Goal: Task Accomplishment & Management: Manage account settings

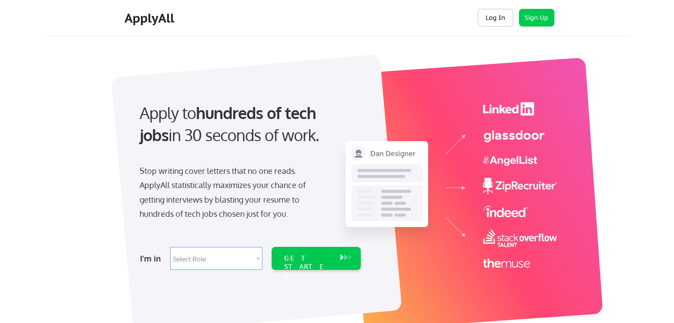
click at [491, 19] on button "Log In" at bounding box center [494, 18] width 35 height 18
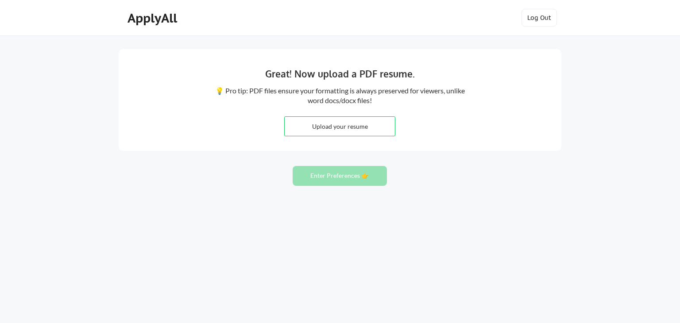
drag, startPoint x: 24, startPoint y: 74, endPoint x: 114, endPoint y: 23, distance: 102.9
click at [27, 71] on div "Great! Now upload a PDF resume. 💡 Pro tip: PDF files ensure your formatting is …" at bounding box center [340, 161] width 680 height 323
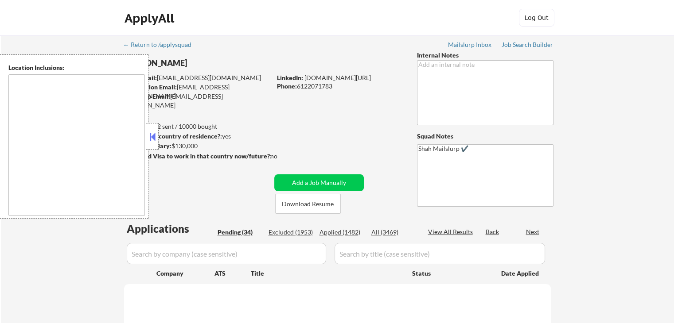
select select ""pending""
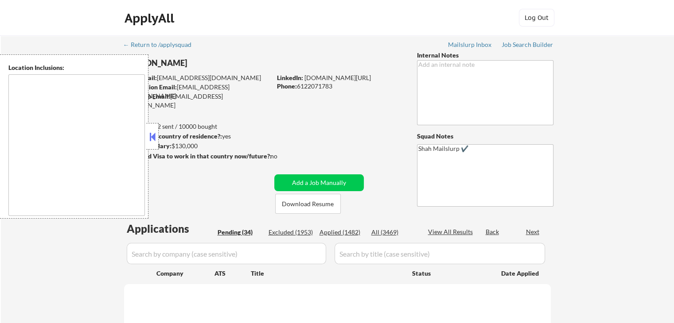
select select ""pending""
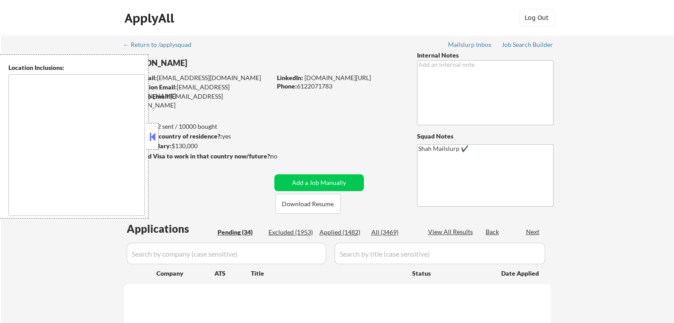
select select ""pending""
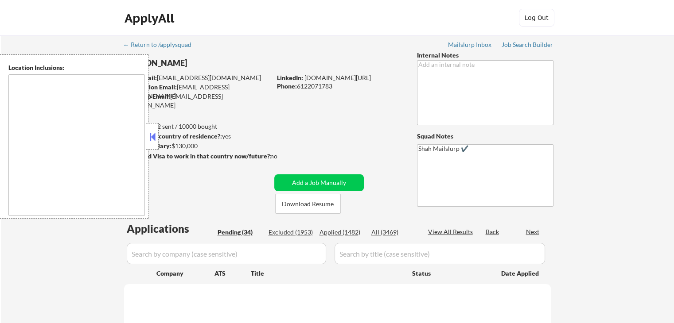
select select ""pending""
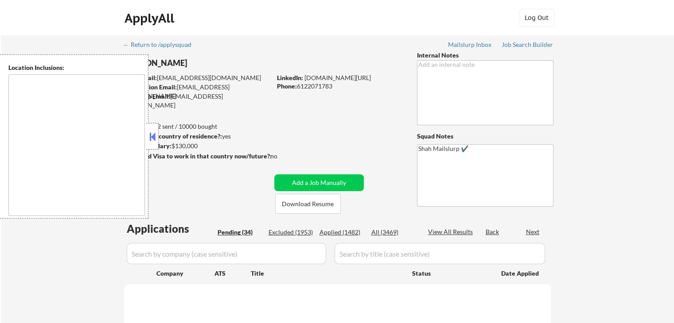
select select ""pending""
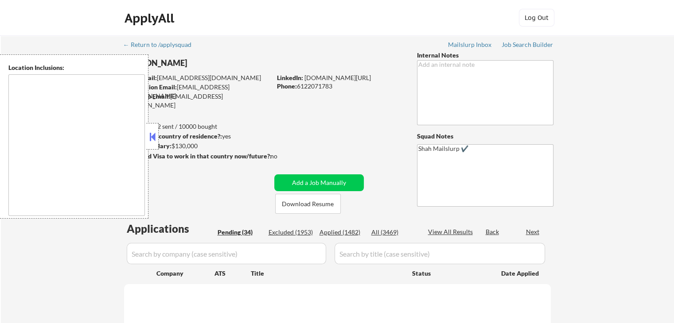
select select ""pending""
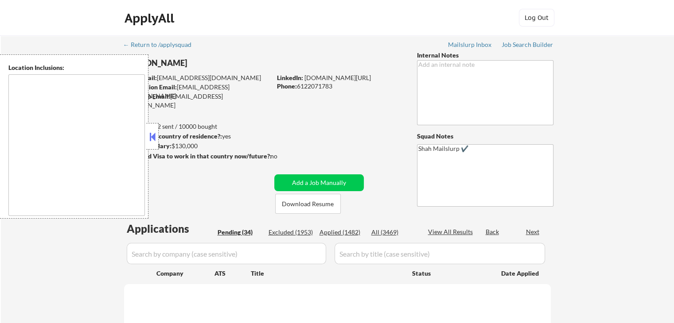
select select ""pending""
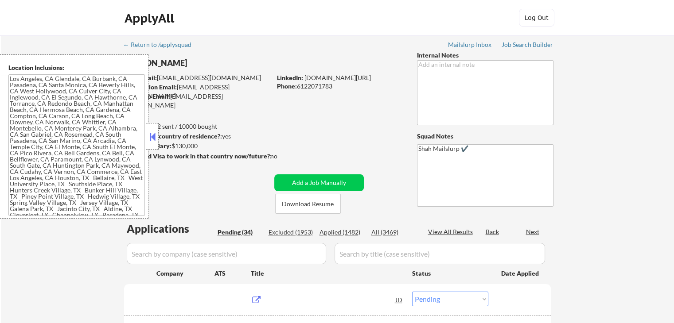
type textarea "Los Angeles, CA Glendale, CA Burbank, CA Pasadena, CA Santa Monica, CA Beverly …"
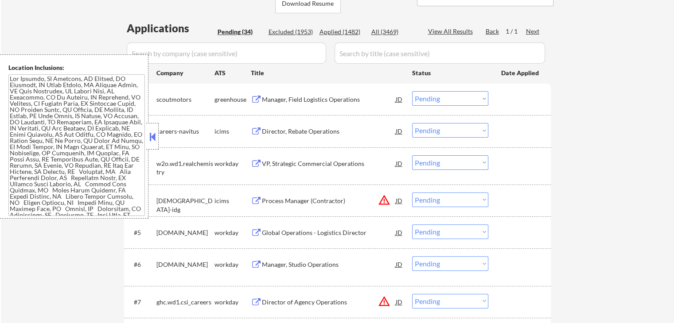
scroll to position [221, 0]
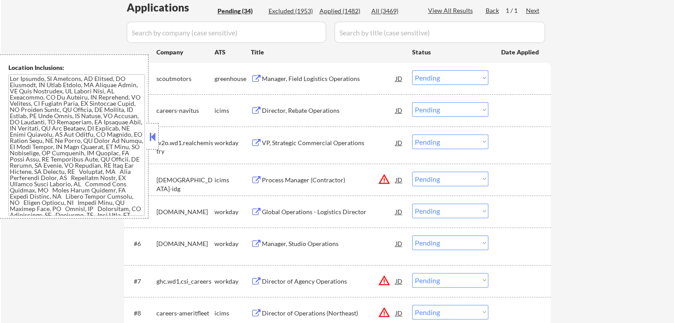
click at [253, 73] on div "Manager, Field Logistics Operations JD" at bounding box center [327, 78] width 153 height 16
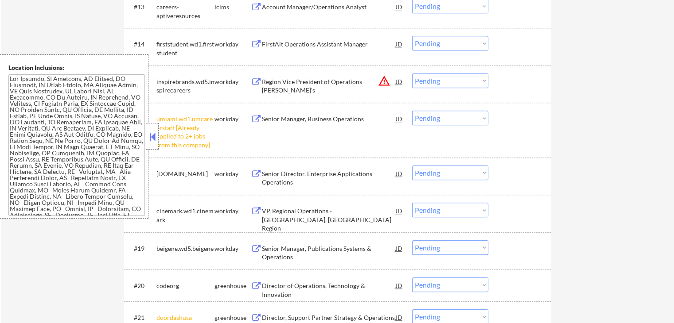
scroll to position [709, 0]
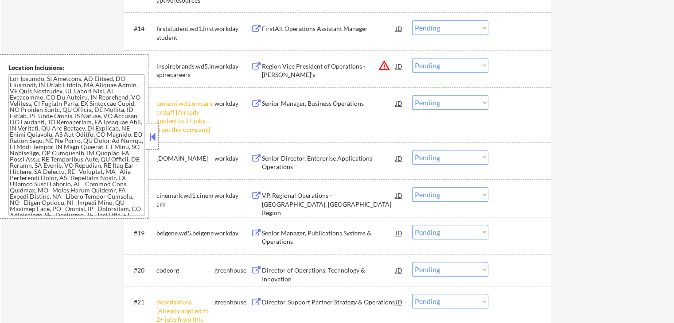
click at [464, 100] on select "Choose an option... Pending Applied Excluded (Questions) Excluded (Expired) Exc…" at bounding box center [450, 102] width 76 height 15
click at [412, 95] on select "Choose an option... Pending Applied Excluded (Questions) Excluded (Expired) Exc…" at bounding box center [450, 102] width 76 height 15
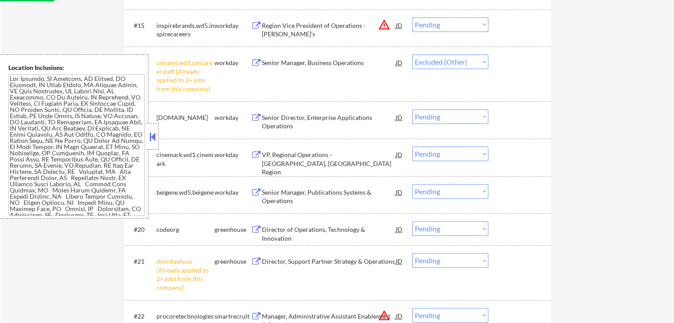
scroll to position [797, 0]
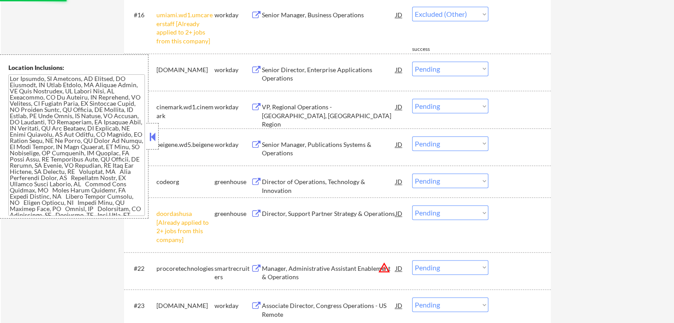
select select ""pending""
click at [455, 211] on div "#21 doordashusa [Already applied to 2+ jobs from this company] greenhouse Direc…" at bounding box center [337, 225] width 426 height 55
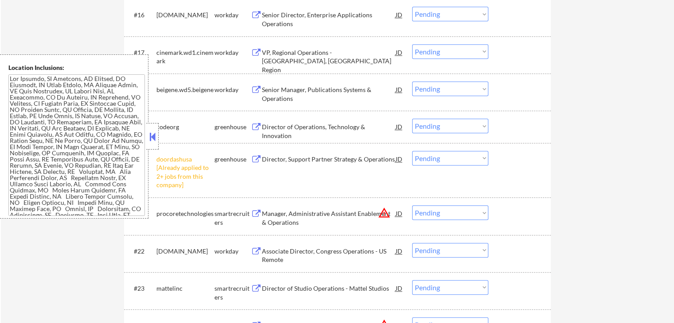
click at [450, 159] on select "Choose an option... Pending Applied Excluded (Questions) Excluded (Expired) Exc…" at bounding box center [450, 158] width 76 height 15
click at [412, 151] on select "Choose an option... Pending Applied Excluded (Questions) Excluded (Expired) Exc…" at bounding box center [450, 158] width 76 height 15
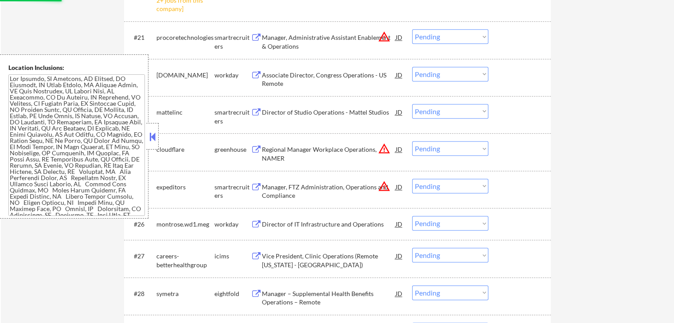
scroll to position [974, 0]
select select ""pending""
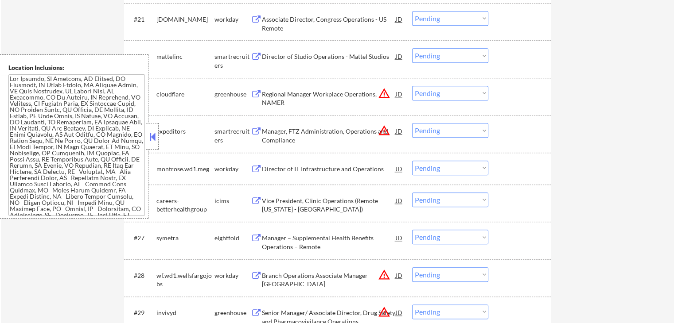
click at [259, 56] on button at bounding box center [256, 57] width 11 height 8
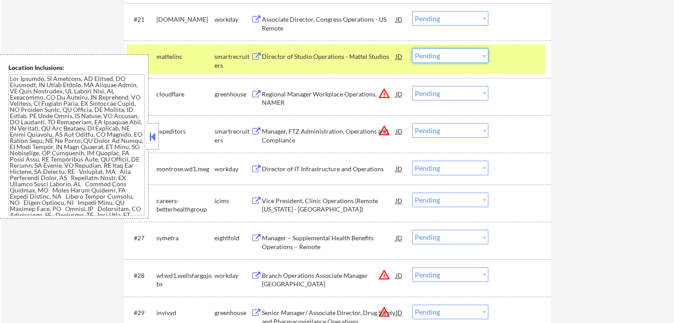
click at [439, 50] on select "Choose an option... Pending Applied Excluded (Questions) Excluded (Expired) Exc…" at bounding box center [450, 55] width 76 height 15
click at [412, 48] on select "Choose an option... Pending Applied Excluded (Questions) Excluded (Expired) Exc…" at bounding box center [450, 55] width 76 height 15
select select ""pending""
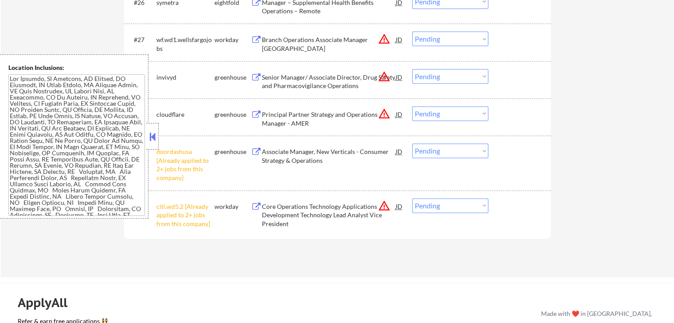
scroll to position [1196, 0]
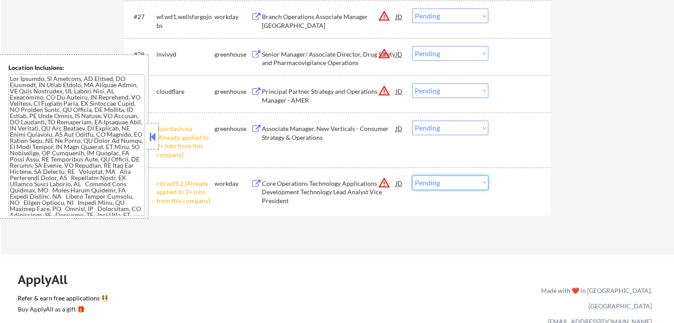
click at [455, 180] on select "Choose an option... Pending Applied Excluded (Questions) Excluded (Expired) Exc…" at bounding box center [450, 182] width 76 height 15
select select ""excluded__other_""
click at [412, 175] on select "Choose an option... Pending Applied Excluded (Questions) Excluded (Expired) Exc…" at bounding box center [450, 182] width 76 height 15
click at [453, 124] on select "Choose an option... Pending Applied Excluded (Questions) Excluded (Expired) Exc…" at bounding box center [450, 127] width 76 height 15
select select ""excluded__other_""
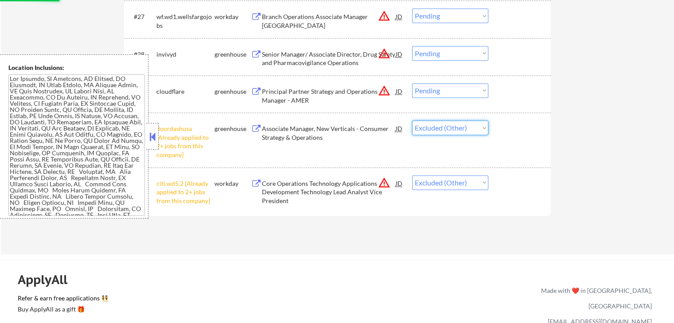
click at [412, 120] on select "Choose an option... Pending Applied Excluded (Questions) Excluded (Expired) Exc…" at bounding box center [450, 127] width 76 height 15
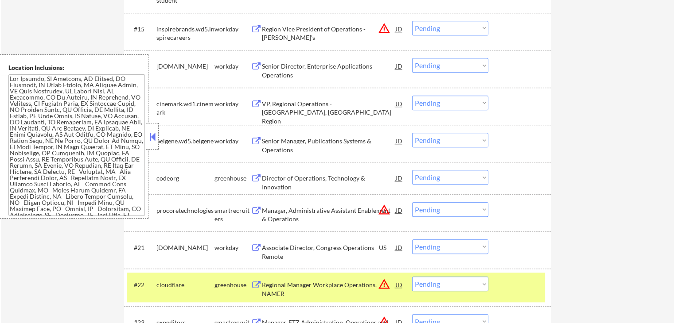
scroll to position [753, 0]
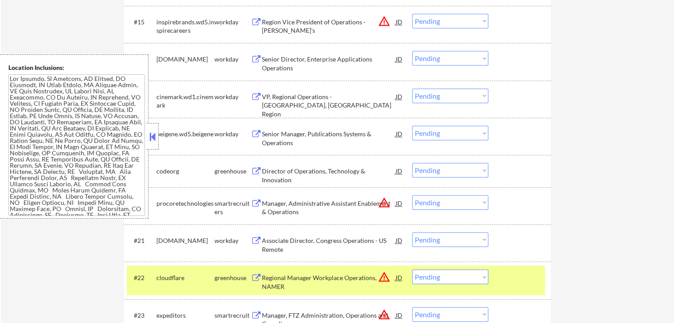
click at [254, 169] on button at bounding box center [256, 171] width 11 height 8
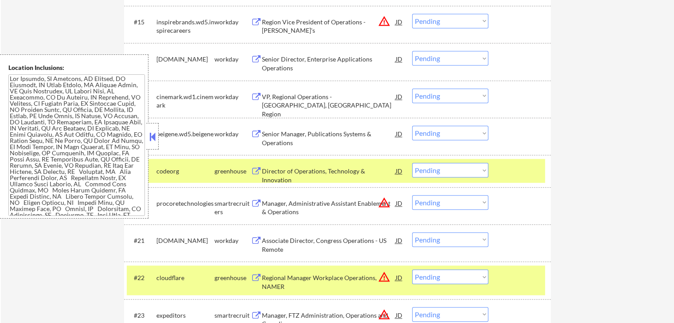
click at [448, 171] on select "Choose an option... Pending Applied Excluded (Questions) Excluded (Expired) Exc…" at bounding box center [450, 170] width 76 height 15
click at [412, 163] on select "Choose an option... Pending Applied Excluded (Questions) Excluded (Expired) Exc…" at bounding box center [450, 170] width 76 height 15
select select ""pending""
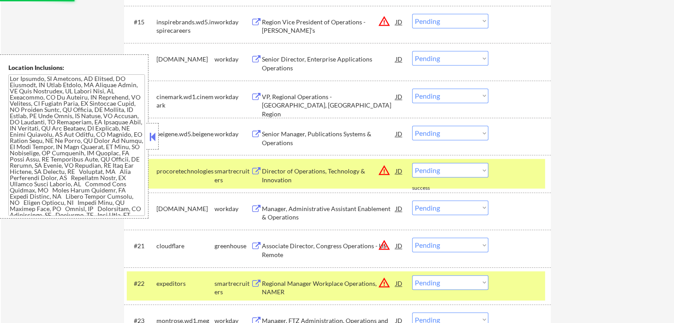
click at [258, 132] on button at bounding box center [256, 134] width 11 height 8
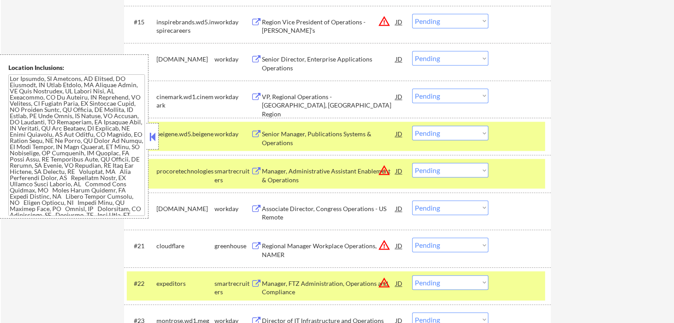
click at [441, 137] on select "Choose an option... Pending Applied Excluded (Questions) Excluded (Expired) Exc…" at bounding box center [450, 133] width 76 height 15
click at [412, 126] on select "Choose an option... Pending Applied Excluded (Questions) Excluded (Expired) Exc…" at bounding box center [450, 133] width 76 height 15
select select ""pending""
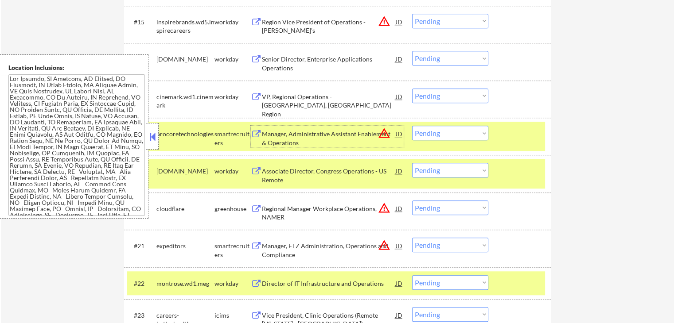
drag, startPoint x: 286, startPoint y: 188, endPoint x: 286, endPoint y: 198, distance: 10.2
drag, startPoint x: 286, startPoint y: 198, endPoint x: 575, endPoint y: 176, distance: 290.1
click at [254, 94] on button at bounding box center [256, 97] width 11 height 8
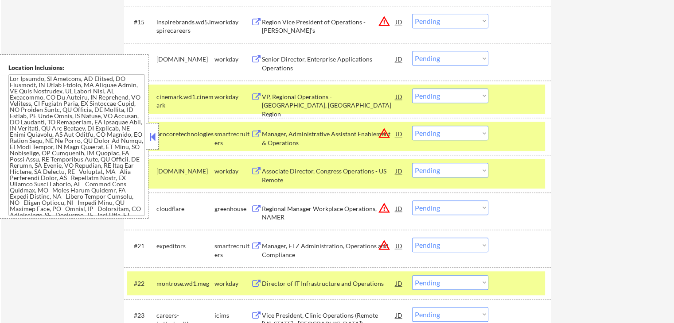
click at [463, 94] on select "Choose an option... Pending Applied Excluded (Questions) Excluded (Expired) Exc…" at bounding box center [450, 96] width 76 height 15
click at [412, 89] on select "Choose an option... Pending Applied Excluded (Questions) Excluded (Expired) Exc…" at bounding box center [450, 96] width 76 height 15
click at [256, 58] on button at bounding box center [256, 59] width 11 height 8
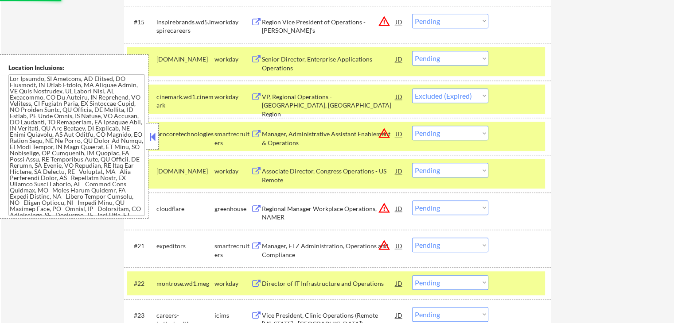
select select ""pending""
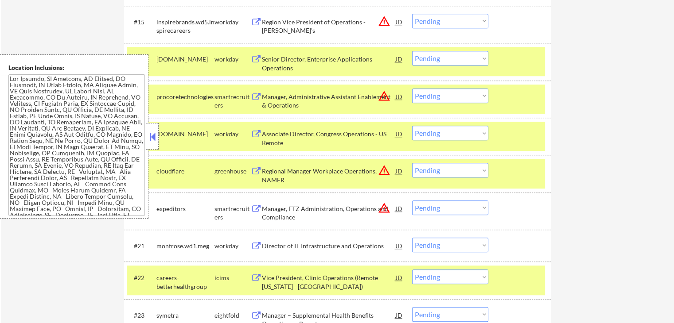
click at [445, 62] on select "Choose an option... Pending Applied Excluded (Questions) Excluded (Expired) Exc…" at bounding box center [450, 58] width 76 height 15
click at [412, 51] on select "Choose an option... Pending Applied Excluded (Questions) Excluded (Expired) Exc…" at bounding box center [450, 58] width 76 height 15
click at [256, 245] on button at bounding box center [256, 246] width 11 height 8
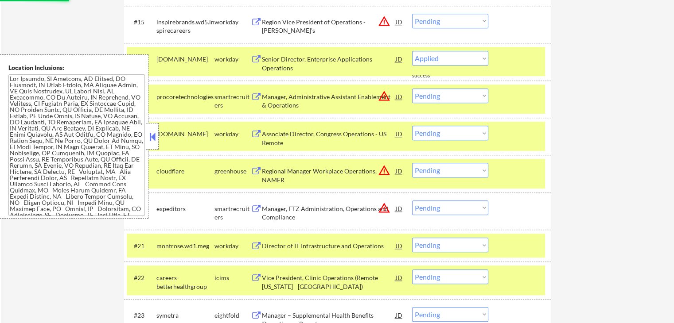
select select ""pending""
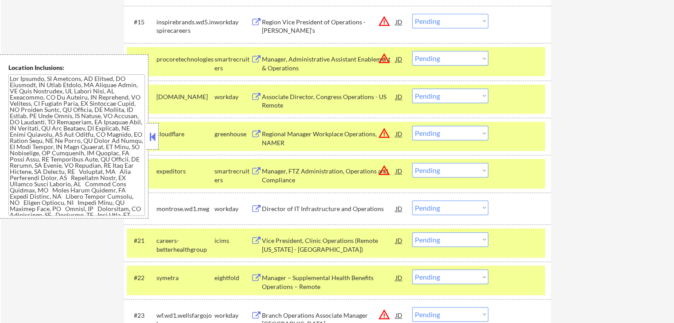
drag, startPoint x: 445, startPoint y: 206, endPoint x: 444, endPoint y: 218, distance: 12.4
click at [445, 206] on select "Choose an option... Pending Applied Excluded (Questions) Excluded (Expired) Exc…" at bounding box center [450, 208] width 76 height 15
click at [412, 201] on select "Choose an option... Pending Applied Excluded (Questions) Excluded (Expired) Exc…" at bounding box center [450, 208] width 76 height 15
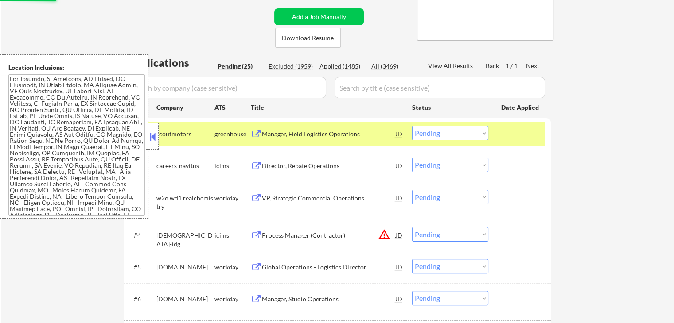
scroll to position [0, 0]
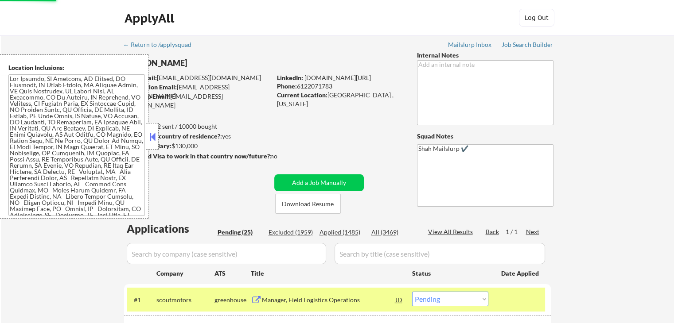
select select ""pending""
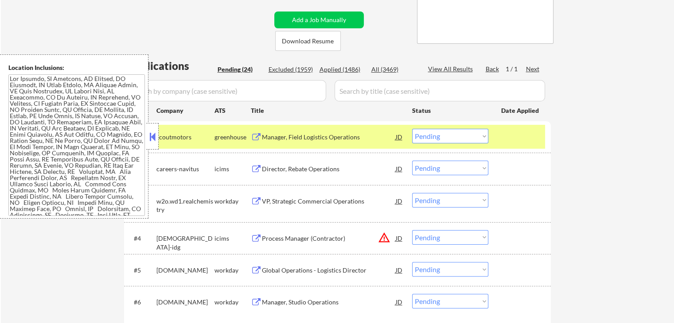
scroll to position [266, 0]
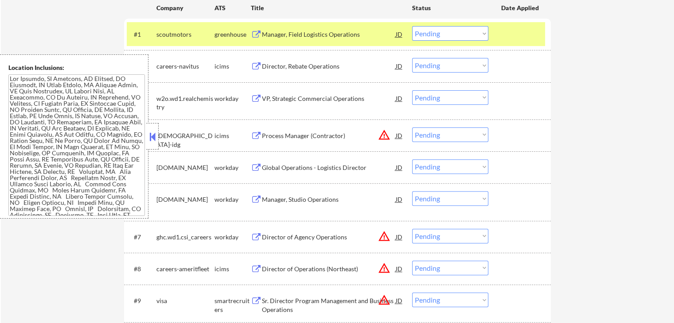
click at [256, 96] on button at bounding box center [256, 99] width 11 height 8
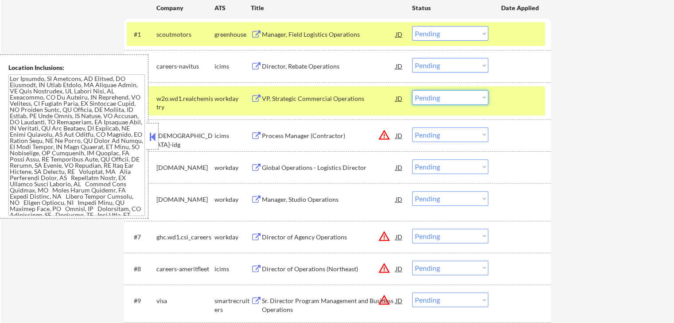
click at [449, 97] on select "Choose an option... Pending Applied Excluded (Questions) Excluded (Expired) Exc…" at bounding box center [450, 97] width 76 height 15
click at [412, 90] on select "Choose an option... Pending Applied Excluded (Questions) Excluded (Expired) Exc…" at bounding box center [450, 97] width 76 height 15
select select ""pending""
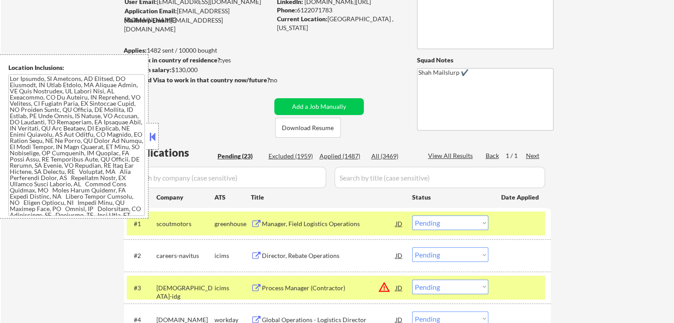
scroll to position [89, 0]
